Goal: Navigation & Orientation: Find specific page/section

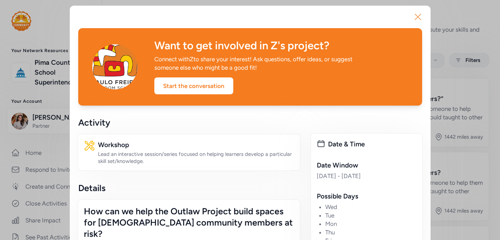
click at [415, 18] on icon "button" at bounding box center [417, 16] width 11 height 11
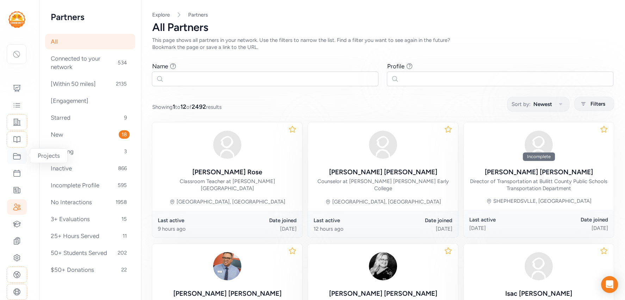
click at [16, 155] on icon at bounding box center [17, 156] width 8 height 8
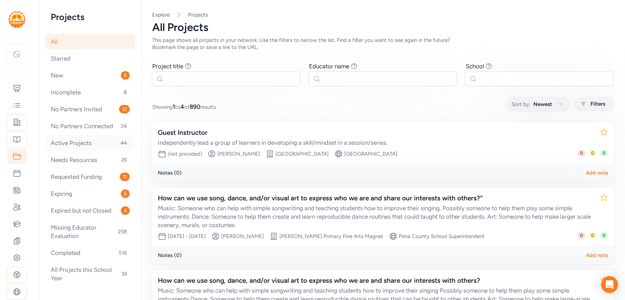
click at [84, 144] on div "Active Projects 44" at bounding box center [90, 143] width 90 height 16
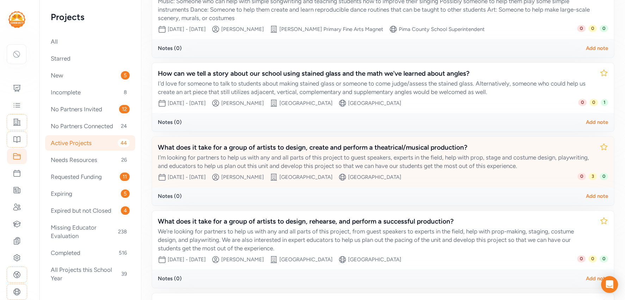
scroll to position [193, 0]
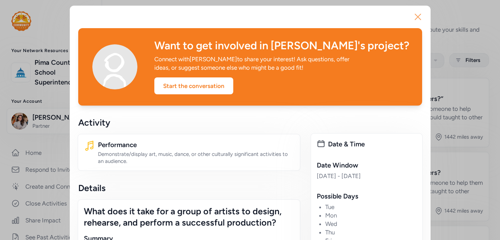
click at [417, 19] on icon "button" at bounding box center [417, 16] width 11 height 11
